Goal: Complete application form

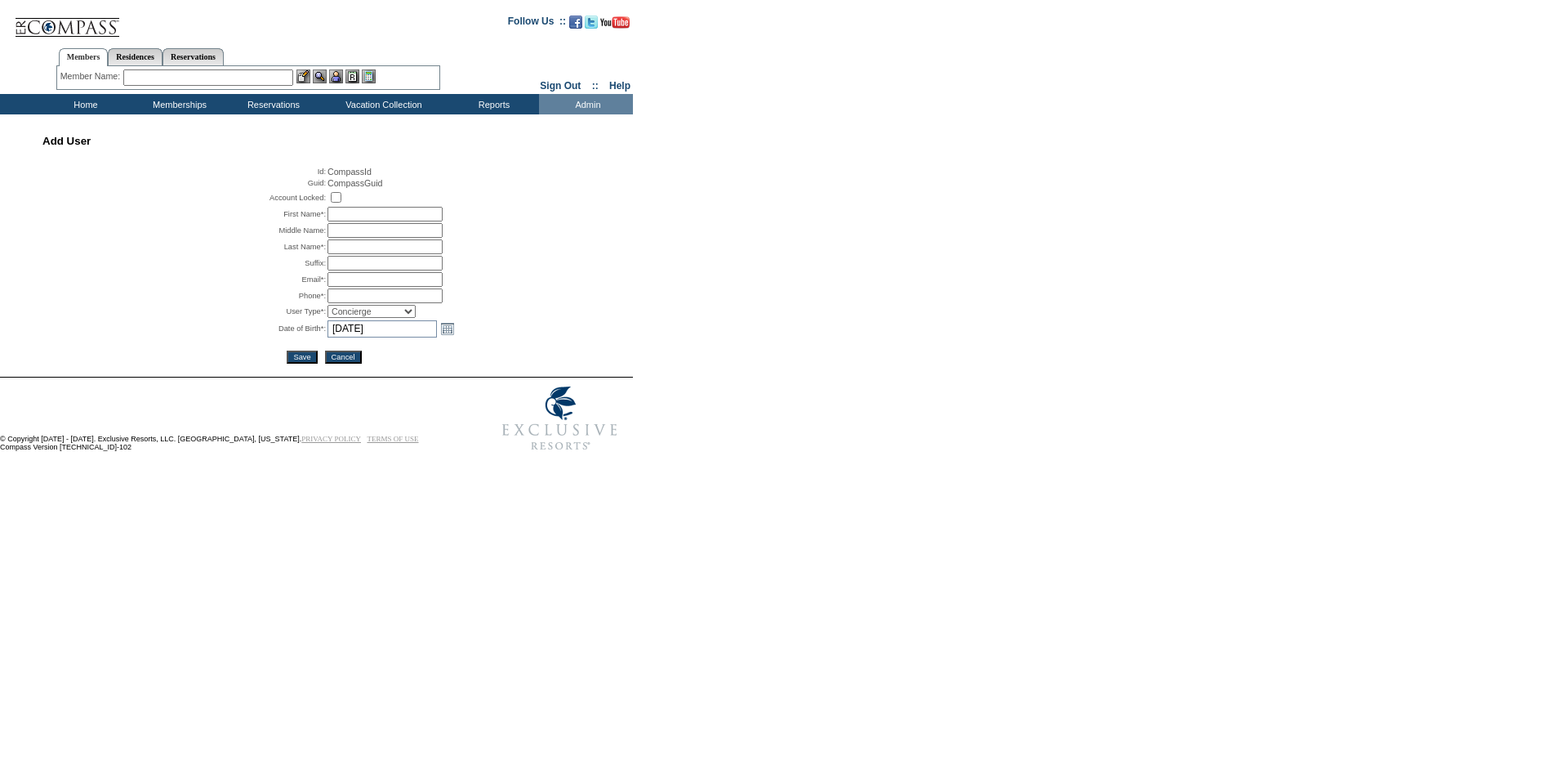
click at [365, 213] on input "text" at bounding box center [385, 214] width 115 height 15
type input "[PERSON_NAME]"
click at [353, 250] on input "text" at bounding box center [385, 247] width 115 height 15
type input "Goldstone"
click at [380, 279] on input "text" at bounding box center [385, 279] width 115 height 15
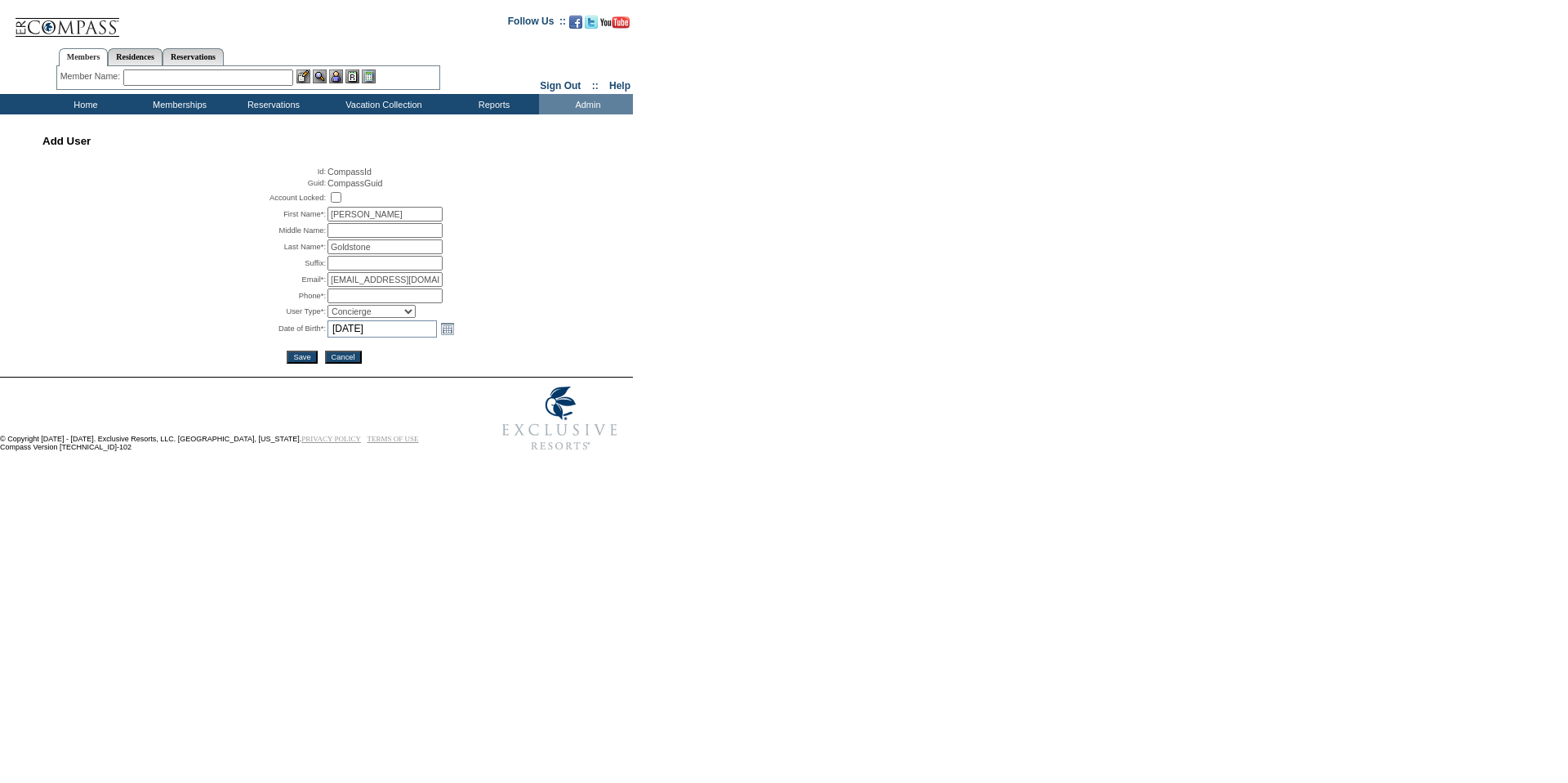
type input "[EMAIL_ADDRESS][DOMAIN_NAME]"
click at [403, 302] on input "text" at bounding box center [385, 296] width 115 height 15
type input "64"
click at [438, 333] on link "Open the calendar popup." at bounding box center [447, 328] width 18 height 18
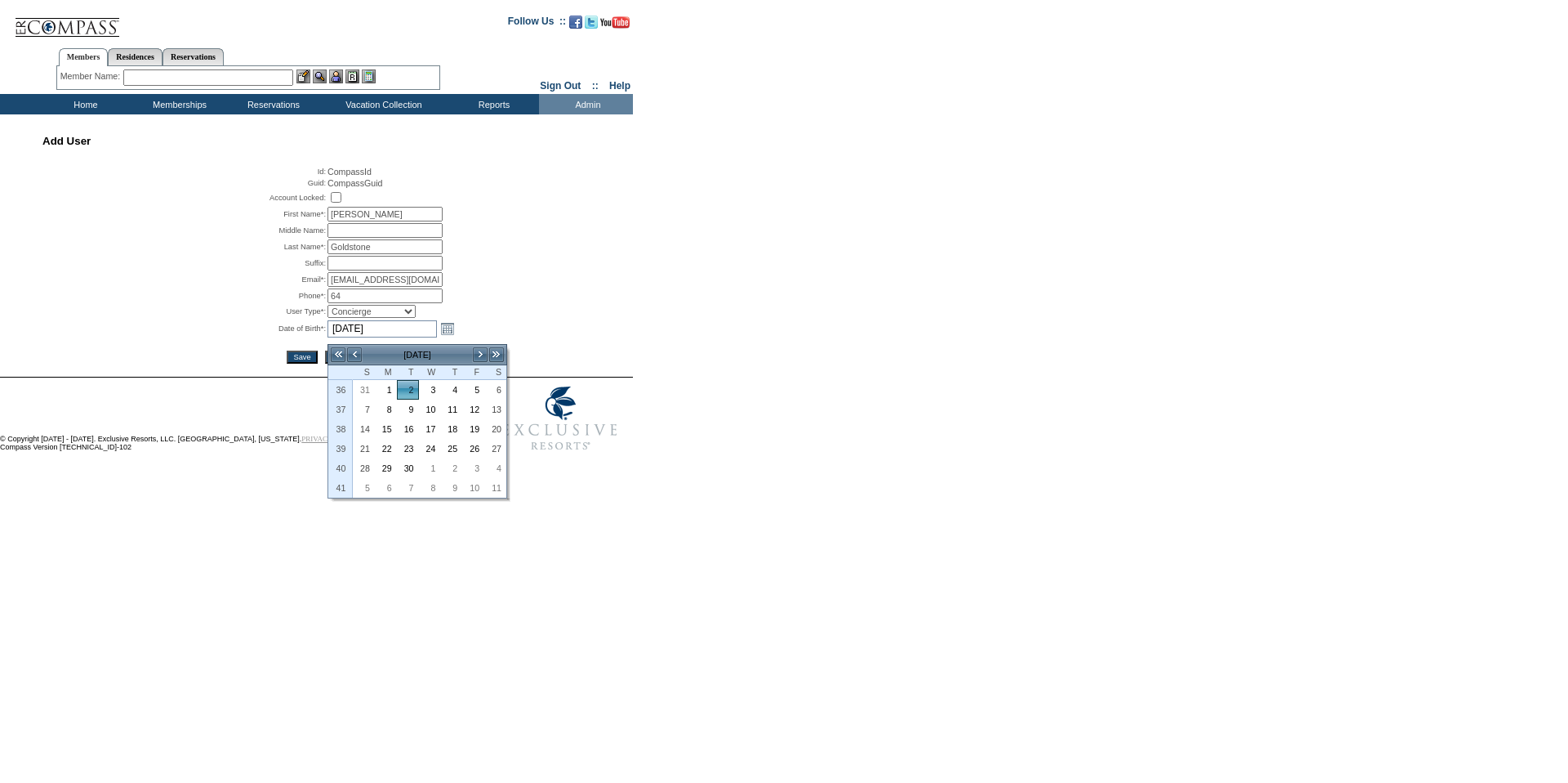
click at [416, 355] on td "September 2025" at bounding box center [418, 354] width 110 height 18
click at [434, 369] on link "Jan" at bounding box center [436, 366] width 36 height 13
click at [497, 368] on link "2021" at bounding box center [500, 366] width 28 height 13
click at [477, 479] on input "OK" at bounding box center [483, 471] width 25 height 15
click at [472, 394] on link "1" at bounding box center [474, 389] width 20 height 18
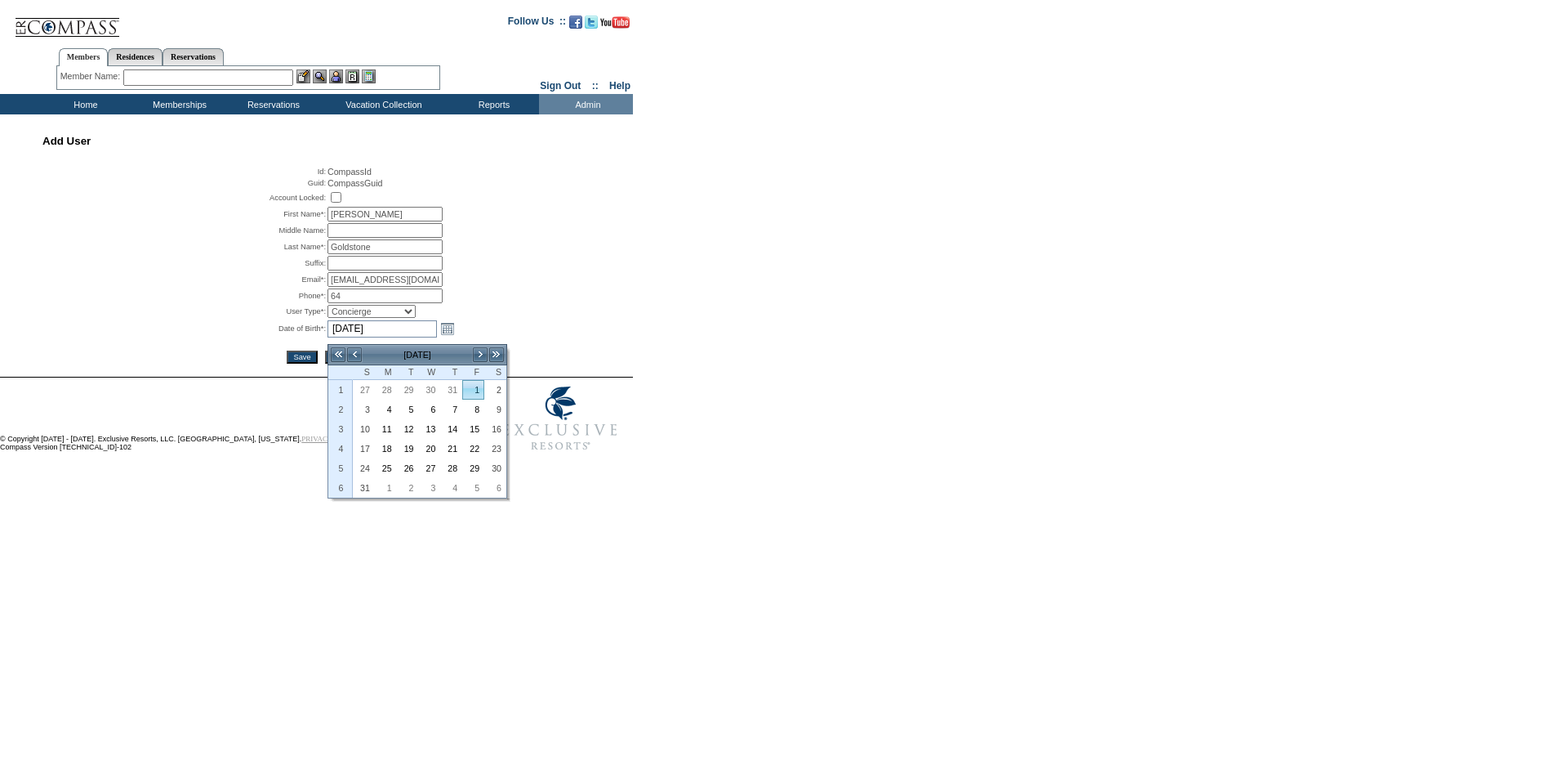
type input "2021-01-01"
type input "1/1/2021"
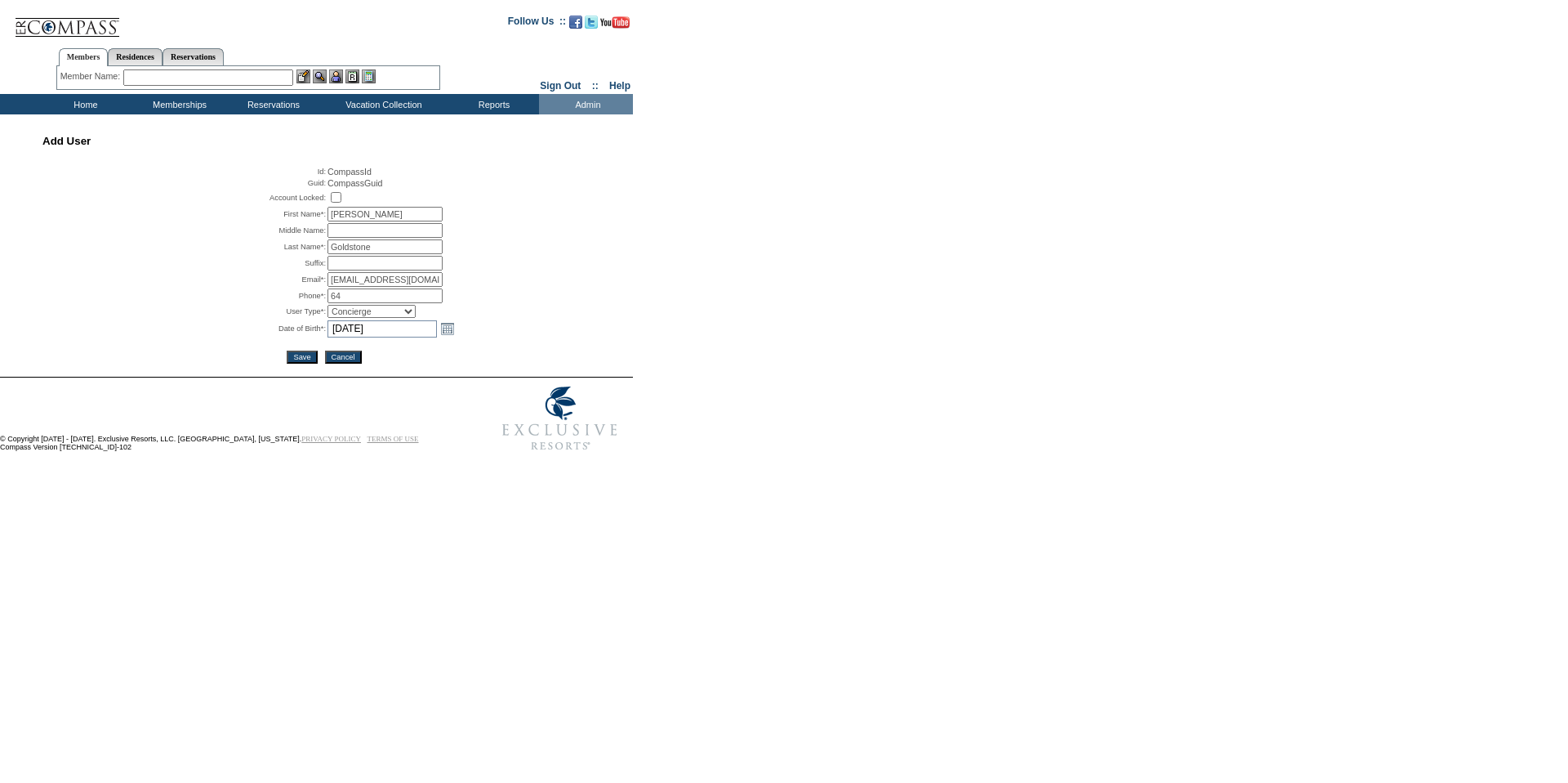
click at [403, 281] on input "[EMAIL_ADDRESS][DOMAIN_NAME]" at bounding box center [385, 279] width 115 height 15
click at [302, 363] on input "Save" at bounding box center [302, 357] width 30 height 13
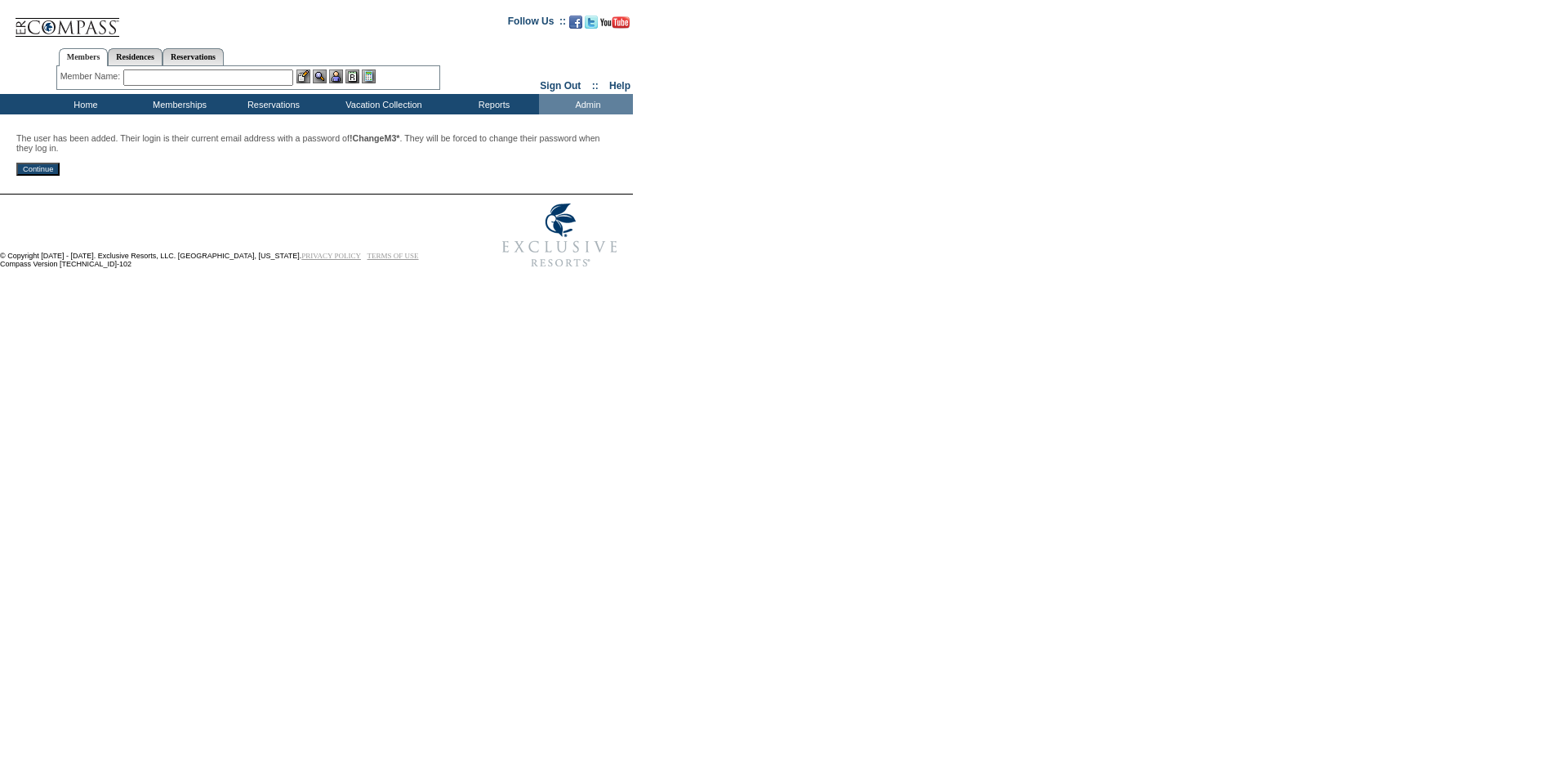
click at [48, 176] on input "Continue" at bounding box center [38, 169] width 44 height 13
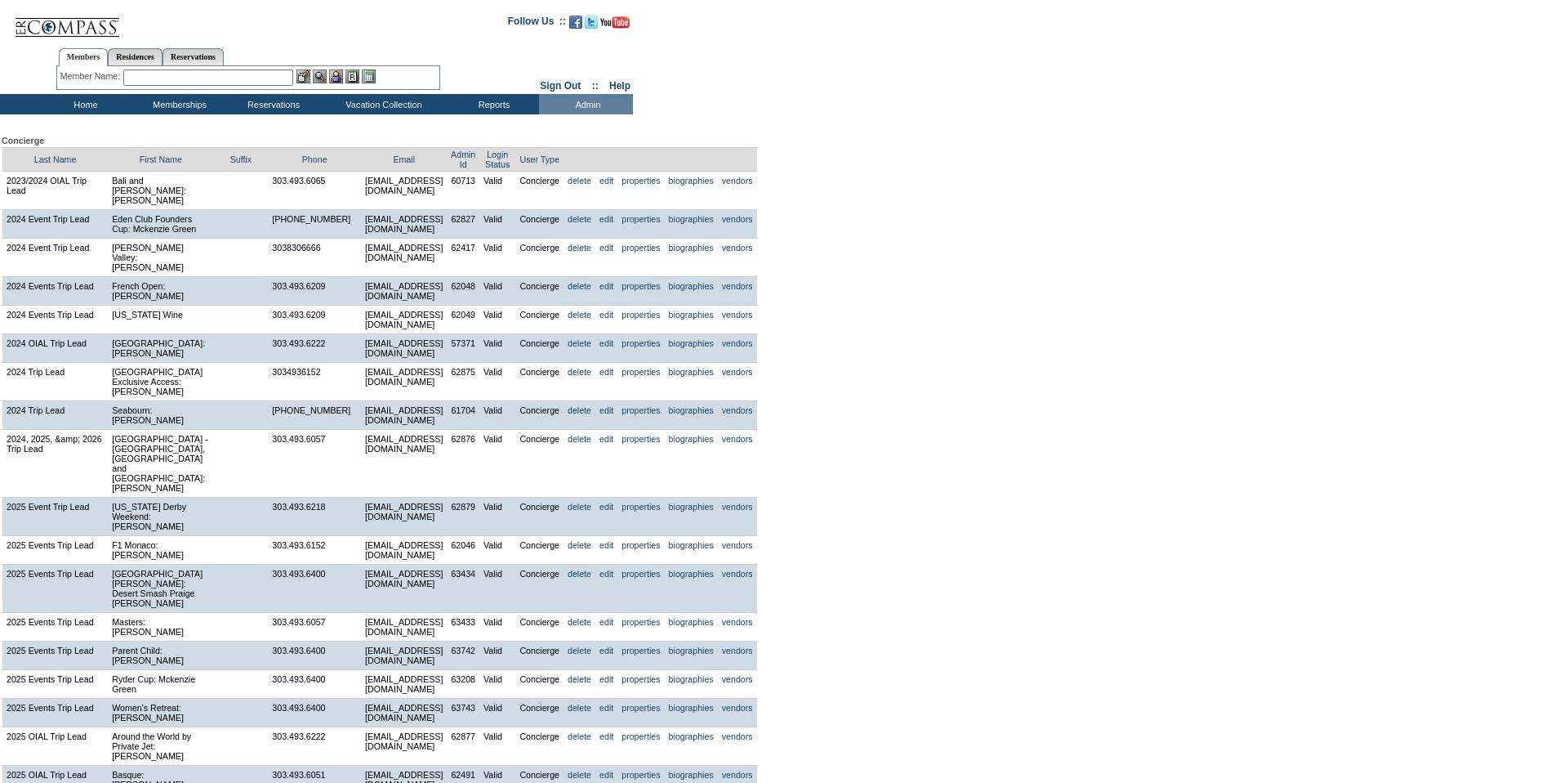
scroll to position [3959, 0]
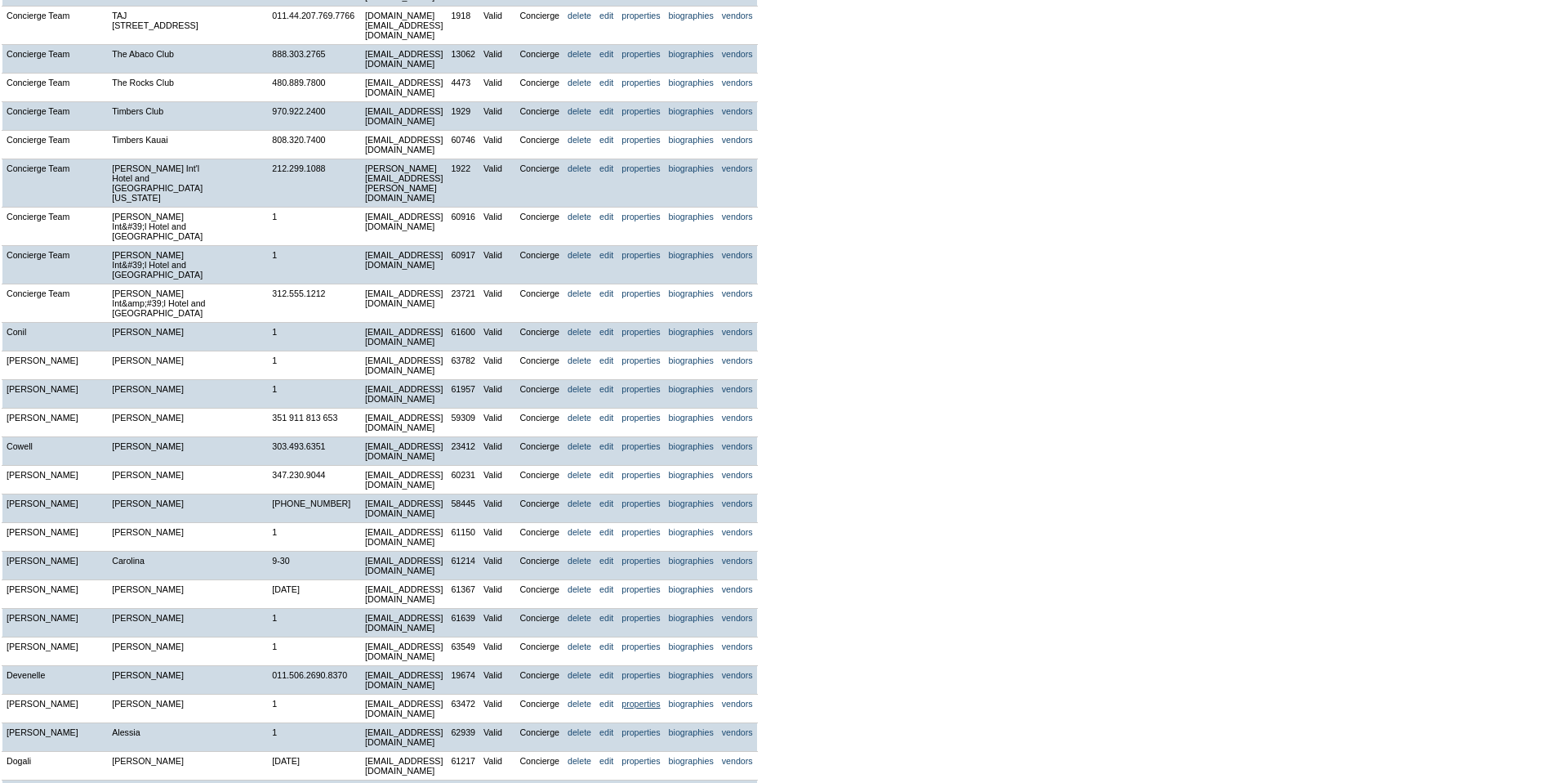
click at [660, 698] on link "properties" at bounding box center [640, 703] width 38 height 10
